Goal: Go to known website: Go to known website

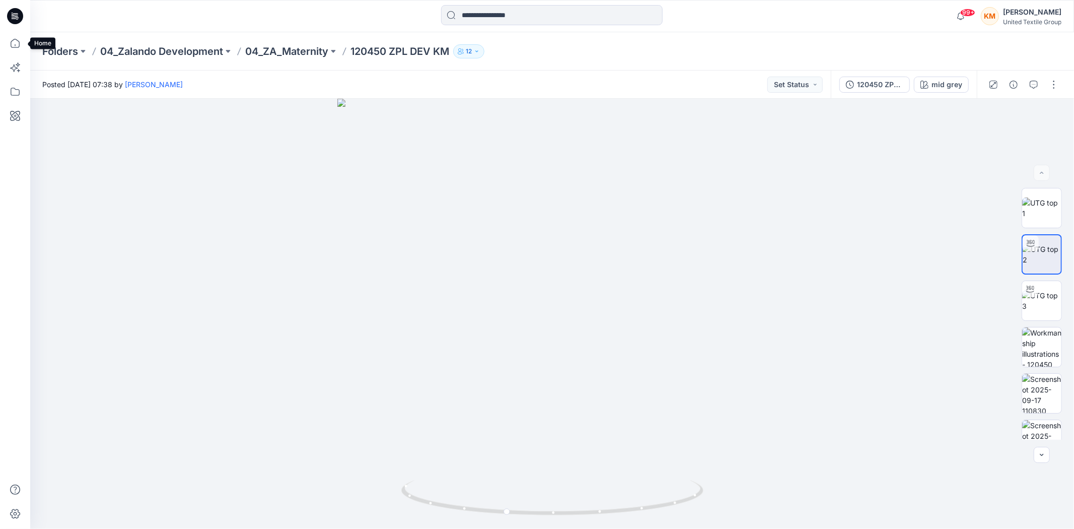
click at [9, 39] on icon at bounding box center [15, 43] width 22 height 22
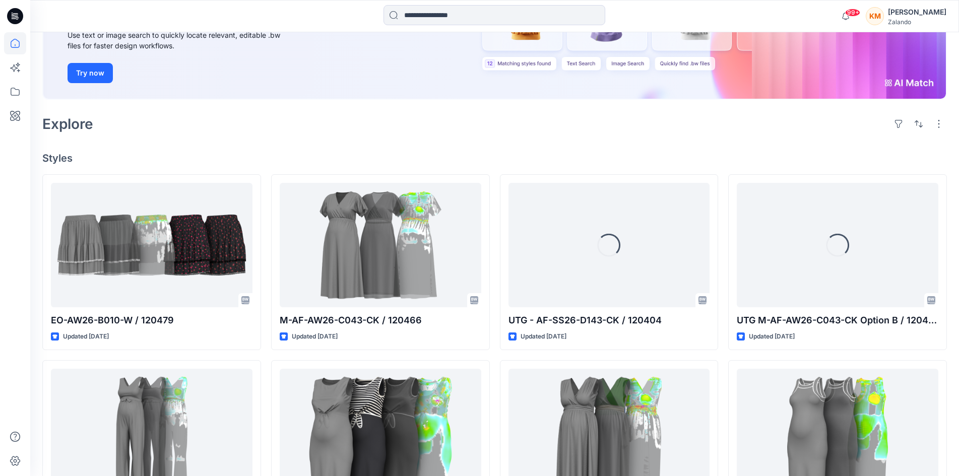
scroll to position [151, 0]
